Goal: Information Seeking & Learning: Learn about a topic

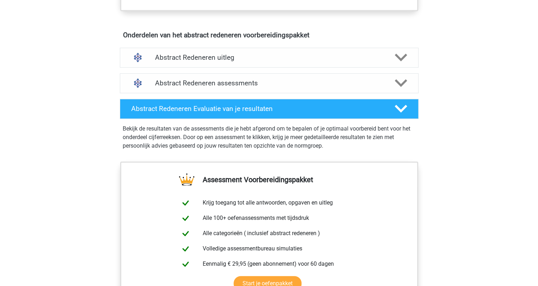
scroll to position [396, 0]
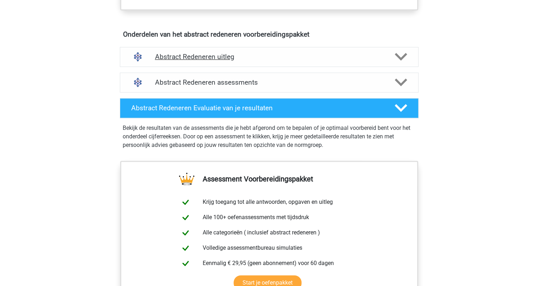
click at [400, 61] on icon at bounding box center [400, 56] width 12 height 12
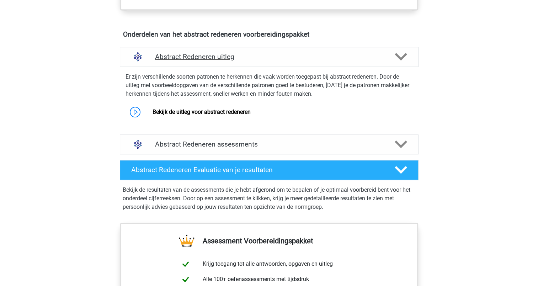
click at [400, 61] on icon at bounding box center [400, 56] width 12 height 12
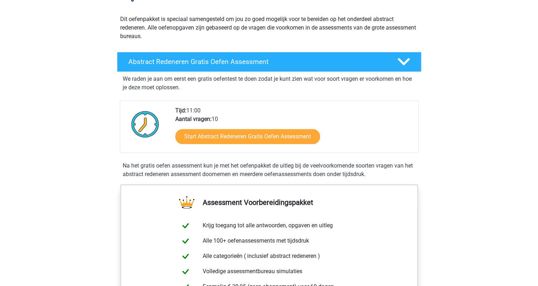
scroll to position [0, 0]
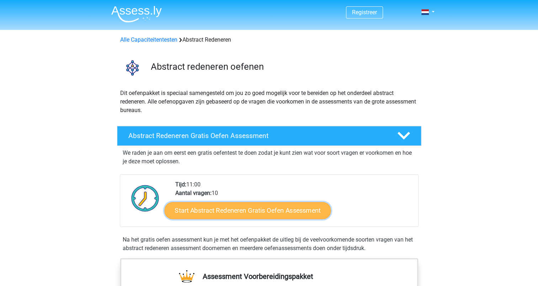
click at [269, 207] on link "Start Abstract Redeneren Gratis Oefen Assessment" at bounding box center [247, 209] width 166 height 17
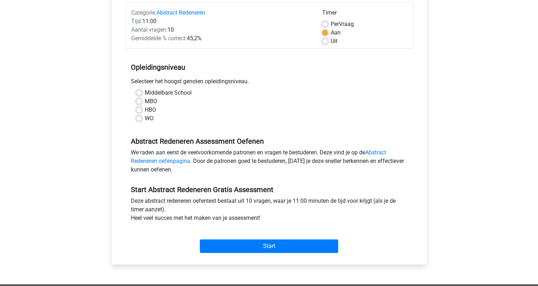
scroll to position [96, 0]
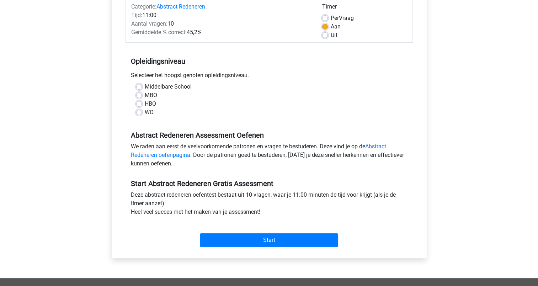
click at [142, 108] on div "WO" at bounding box center [269, 112] width 266 height 9
click at [145, 109] on label "WO" at bounding box center [149, 112] width 9 height 9
click at [141, 109] on input "WO" at bounding box center [139, 111] width 6 height 7
radio input "true"
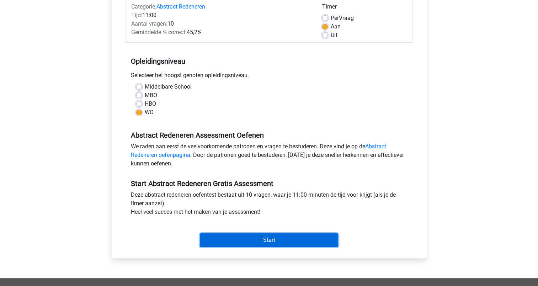
click at [278, 234] on input "Start" at bounding box center [269, 240] width 138 height 14
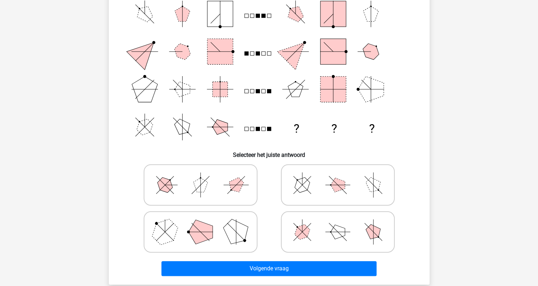
scroll to position [88, 0]
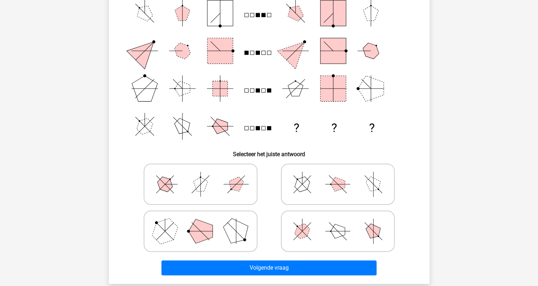
click at [346, 182] on icon at bounding box center [337, 184] width 107 height 36
click at [342, 175] on input "radio" at bounding box center [340, 173] width 5 height 5
radio input "true"
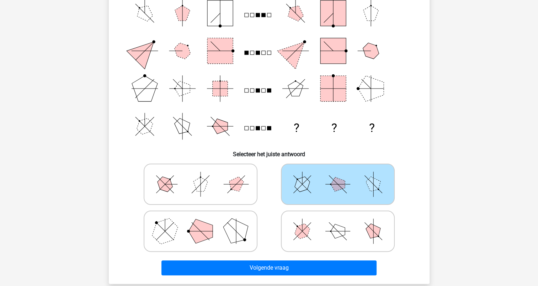
click at [222, 226] on icon at bounding box center [200, 231] width 107 height 36
click at [205, 222] on input "radio" at bounding box center [202, 219] width 5 height 5
radio input "true"
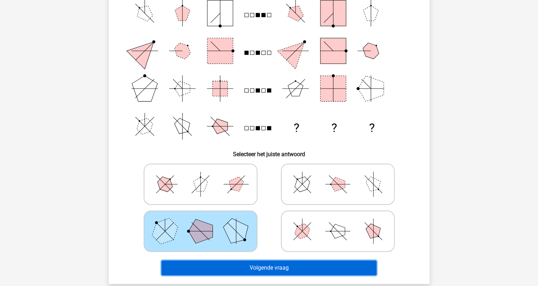
click at [339, 268] on button "Volgende vraag" at bounding box center [268, 267] width 215 height 15
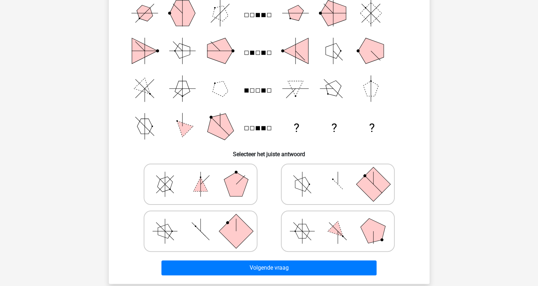
click at [222, 188] on icon at bounding box center [200, 184] width 107 height 36
click at [205, 175] on input "radio" at bounding box center [202, 173] width 5 height 5
radio input "true"
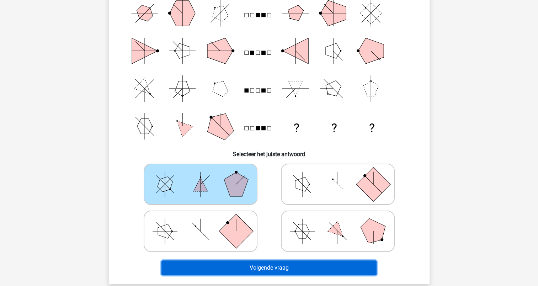
click at [307, 262] on button "Volgende vraag" at bounding box center [268, 267] width 215 height 15
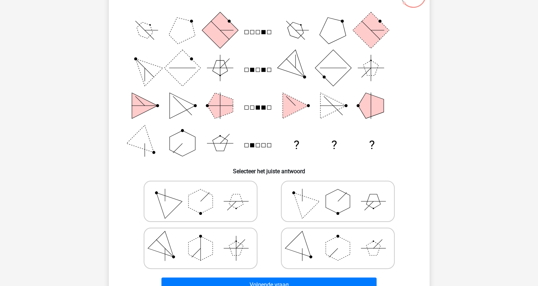
scroll to position [78, 0]
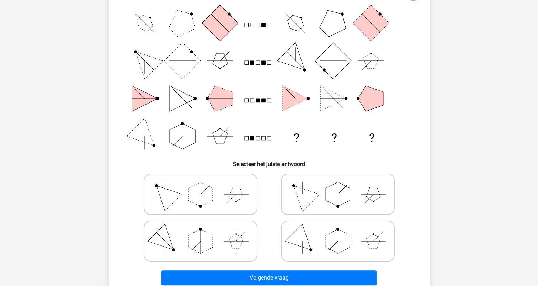
click at [220, 237] on icon at bounding box center [200, 241] width 107 height 36
click at [205, 232] on input "radio" at bounding box center [202, 229] width 5 height 5
radio input "true"
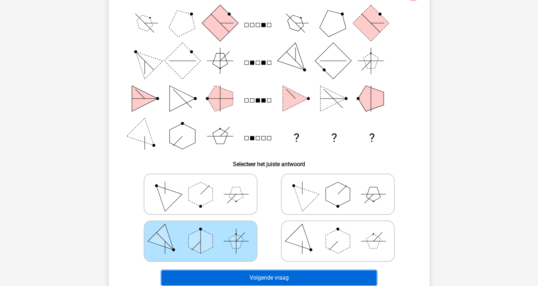
click at [274, 271] on button "Volgende vraag" at bounding box center [268, 277] width 215 height 15
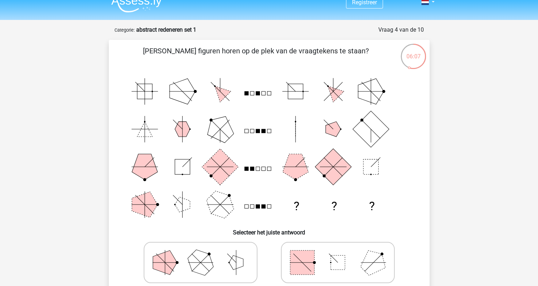
scroll to position [0, 0]
